Goal: Task Accomplishment & Management: Use online tool/utility

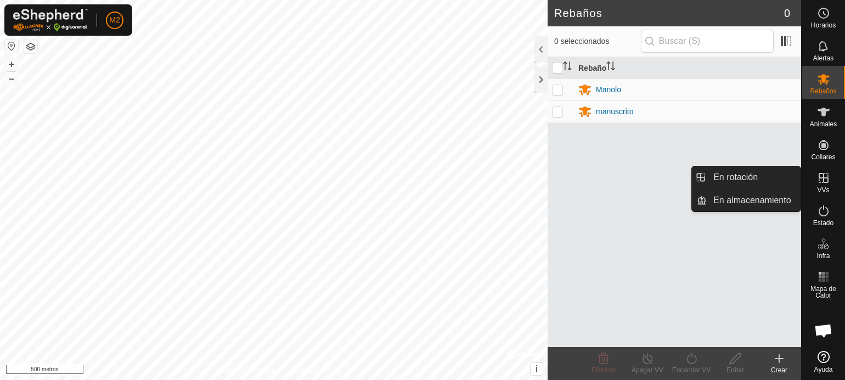
click at [821, 182] on icon at bounding box center [824, 178] width 10 height 10
click at [748, 173] on link "En rotación" at bounding box center [754, 177] width 94 height 22
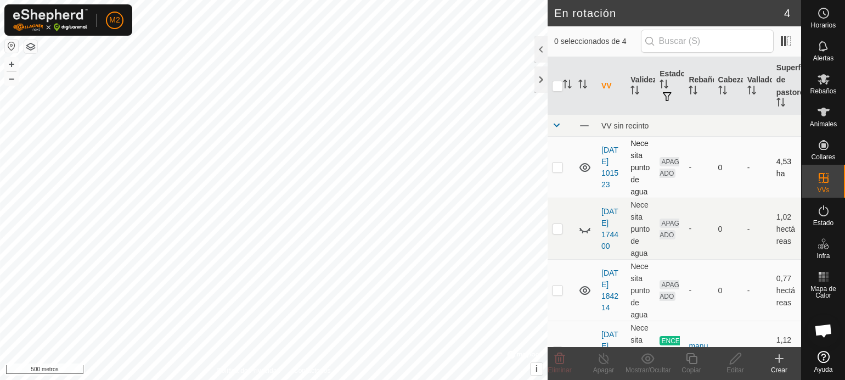
click at [556, 168] on p-checkbox at bounding box center [557, 166] width 11 height 9
checkbox input "true"
click at [12, 63] on font "+" at bounding box center [12, 64] width 6 height 12
click at [13, 64] on font "+" at bounding box center [12, 64] width 6 height 12
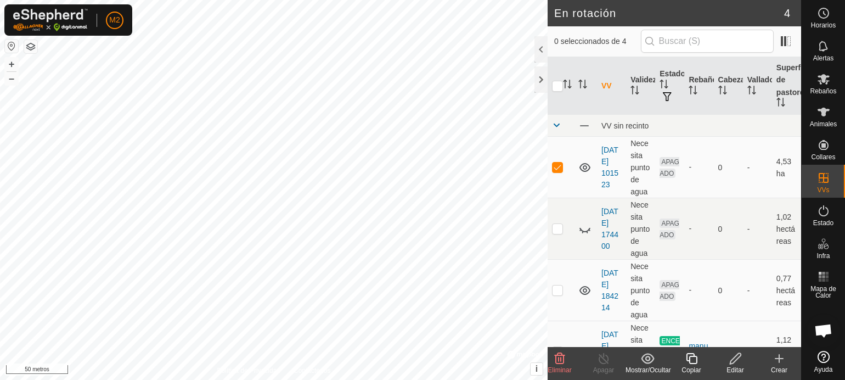
click at [731, 360] on icon at bounding box center [735, 358] width 11 height 11
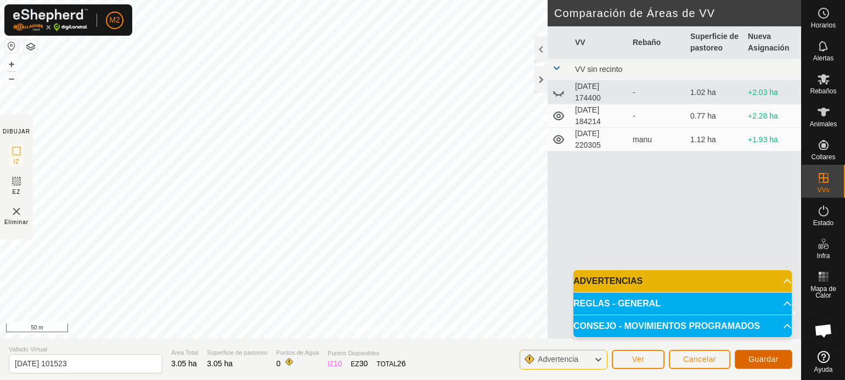
click at [748, 353] on button "Guardar" at bounding box center [764, 359] width 58 height 19
